Goal: Task Accomplishment & Management: Complete application form

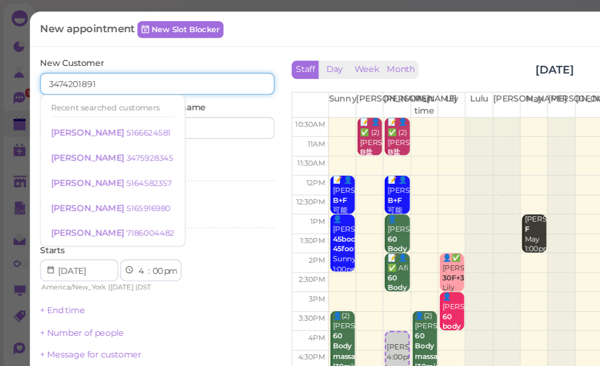
type input "3474201891"
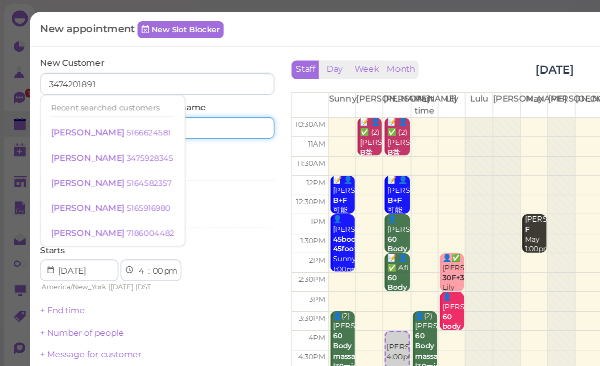
click at [171, 86] on input at bounding box center [161, 94] width 83 height 16
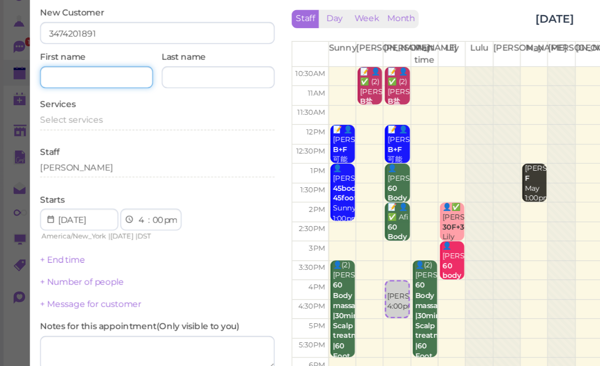
click at [87, 86] on input at bounding box center [71, 94] width 83 height 16
type input "[PERSON_NAME]"
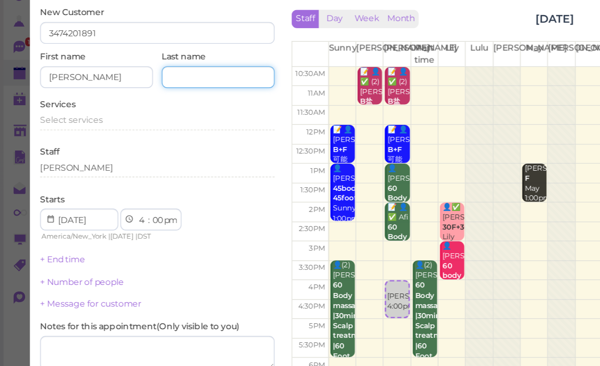
click at [164, 86] on input at bounding box center [161, 94] width 83 height 16
type input "Oktausk"
click at [61, 122] on span "Select services" at bounding box center [53, 126] width 46 height 8
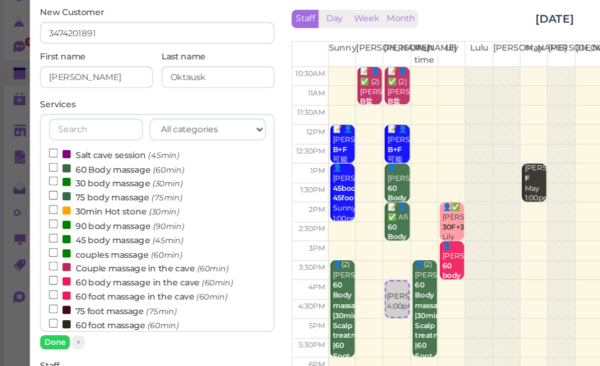
click at [44, 285] on button "Done" at bounding box center [41, 290] width 22 height 11
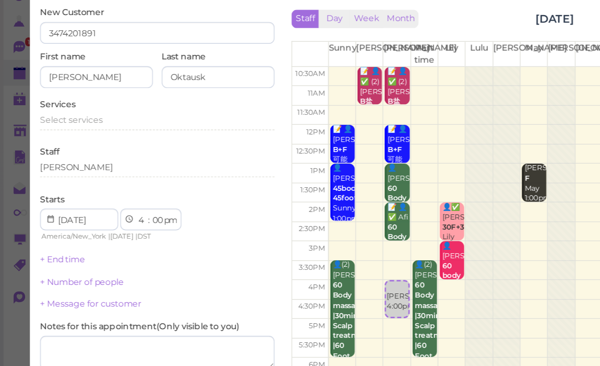
click at [80, 157] on div "[PERSON_NAME]" at bounding box center [116, 161] width 173 height 9
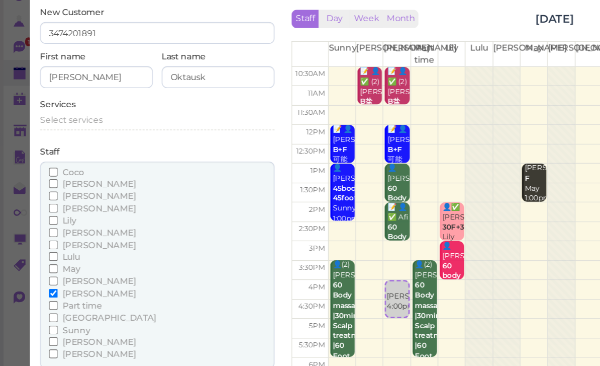
click at [53, 232] on span "May" at bounding box center [52, 236] width 13 height 8
click at [43, 233] on input "May" at bounding box center [39, 236] width 7 height 7
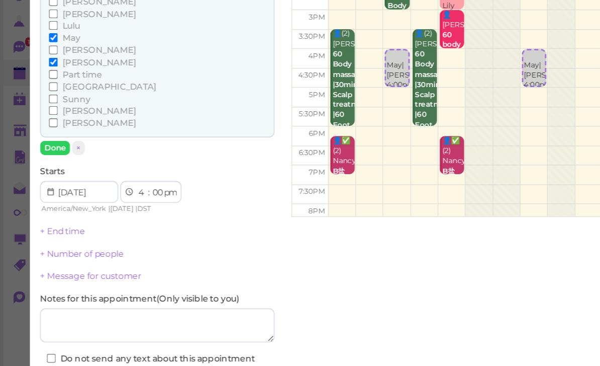
click at [39, 142] on button "Done" at bounding box center [41, 147] width 22 height 11
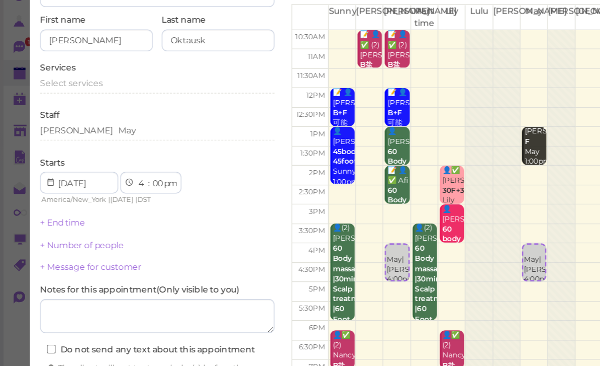
click at [63, 95] on span "Select services" at bounding box center [53, 99] width 46 height 8
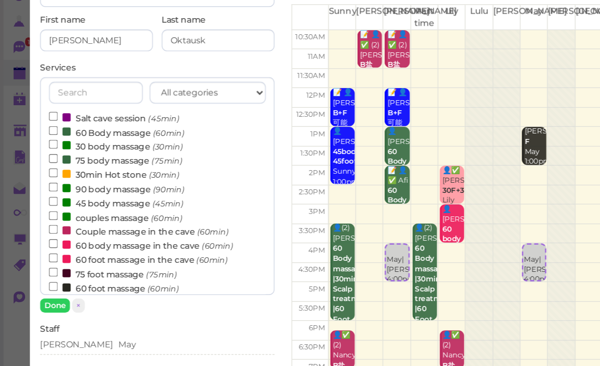
click at [82, 193] on label "couples massage (60min)" at bounding box center [85, 198] width 99 height 11
click at [43, 194] on input "couples massage (60min)" at bounding box center [39, 197] width 7 height 7
click at [41, 258] on button "Done" at bounding box center [41, 263] width 22 height 11
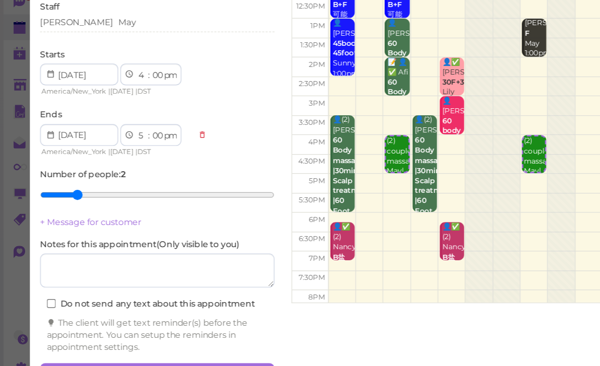
scroll to position [36, 0]
click at [146, 339] on button "Create appointment" at bounding box center [116, 347] width 173 height 16
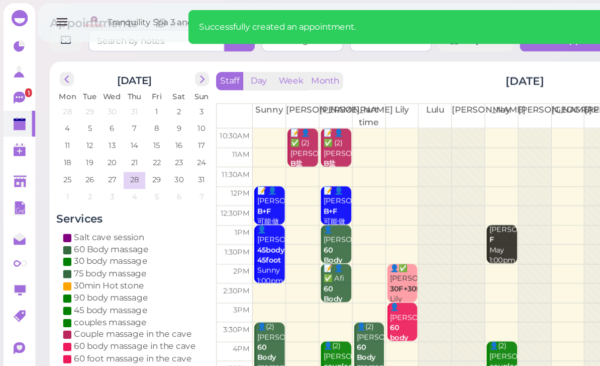
scroll to position [0, 0]
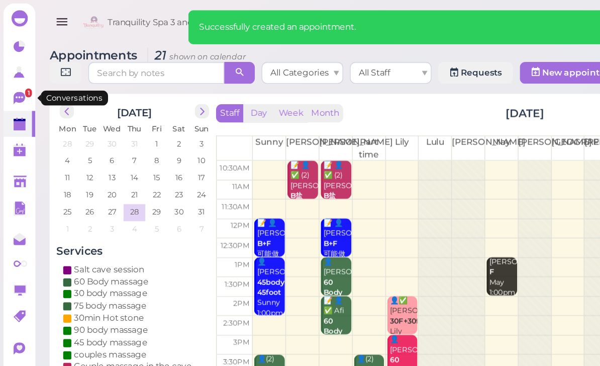
click at [17, 74] on icon at bounding box center [14, 72] width 9 height 9
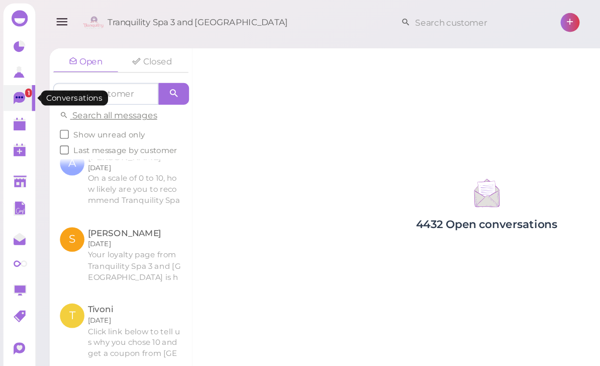
scroll to position [854, 0]
click at [14, 75] on icon at bounding box center [14, 72] width 9 height 9
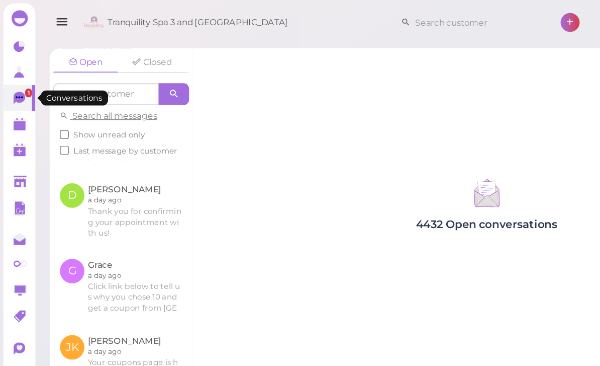
scroll to position [544, 0]
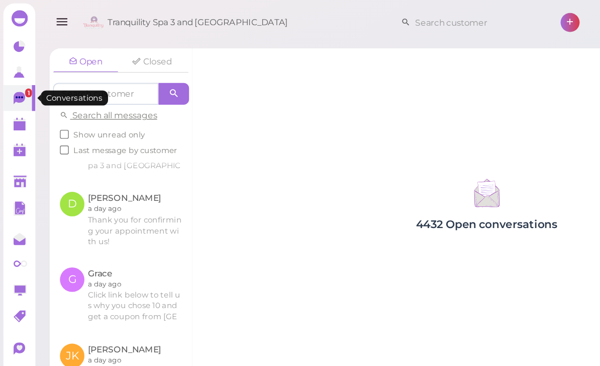
click at [13, 35] on icon at bounding box center [14, 35] width 8 height 8
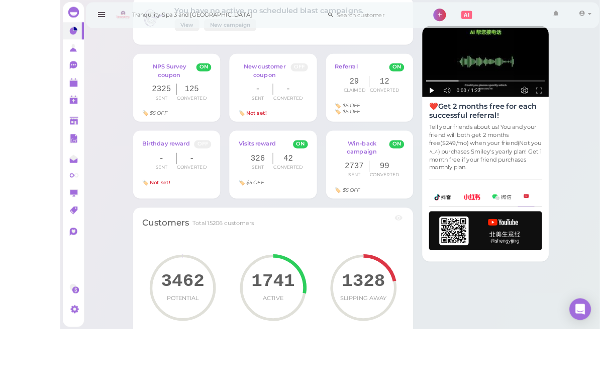
scroll to position [474, 0]
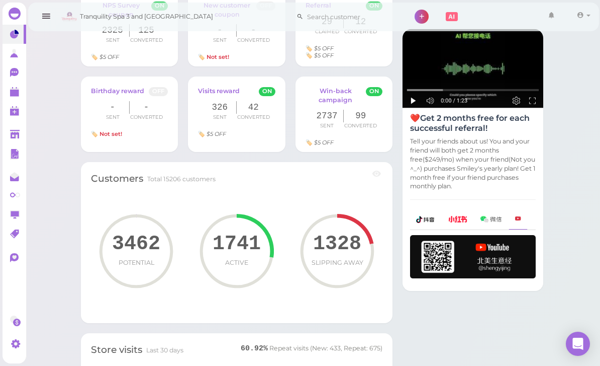
click at [11, 100] on link at bounding box center [15, 91] width 24 height 19
